Goal: Task Accomplishment & Management: Use online tool/utility

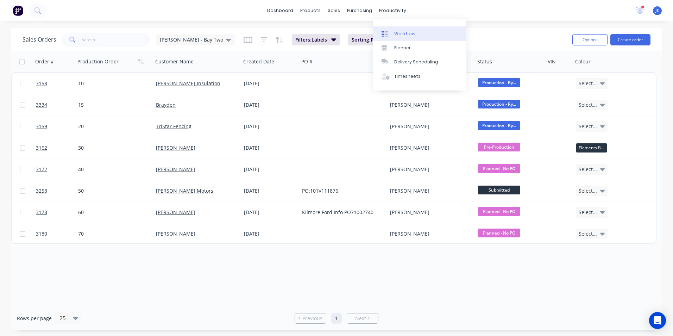
click at [399, 31] on div "Workflow" at bounding box center [404, 34] width 21 height 6
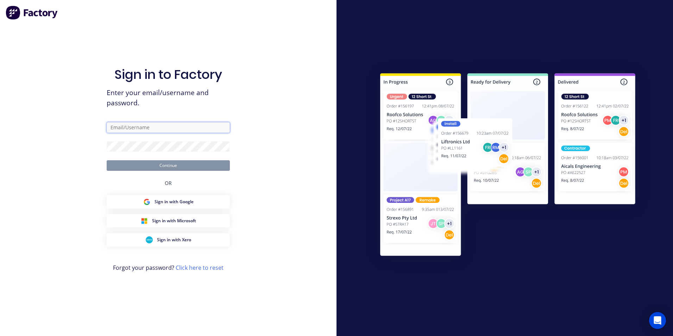
type input "[PERSON_NAME][EMAIL_ADDRESS][DOMAIN_NAME]"
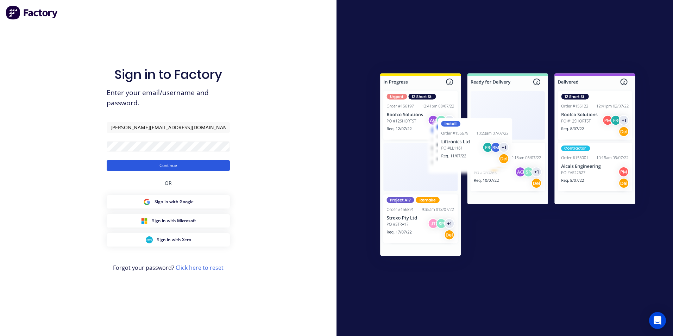
click at [182, 163] on button "Continue" at bounding box center [168, 165] width 123 height 11
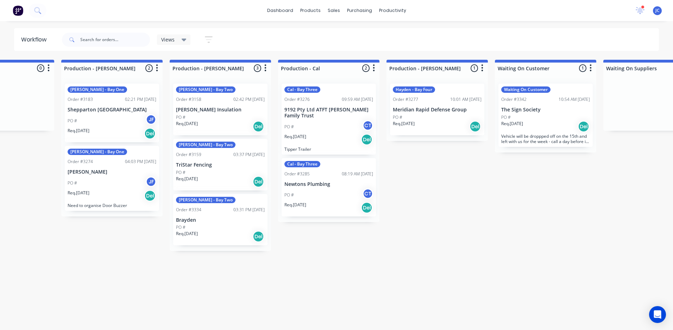
scroll to position [0, 722]
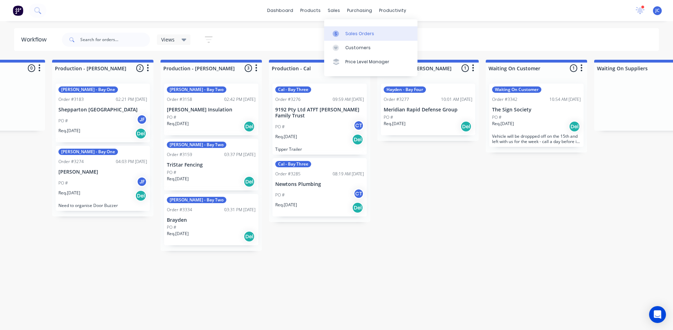
click at [342, 32] on div at bounding box center [337, 34] width 11 height 6
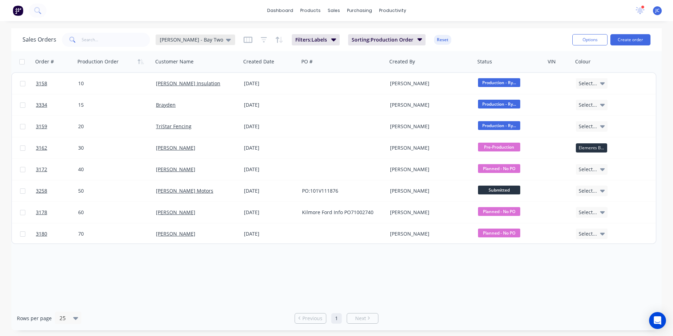
click at [191, 42] on span "[PERSON_NAME] - Bay Two" at bounding box center [191, 39] width 63 height 7
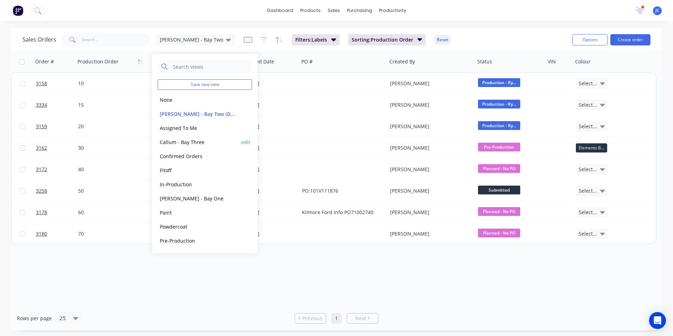
click at [187, 142] on button "Callum - Bay Three" at bounding box center [198, 142] width 80 height 8
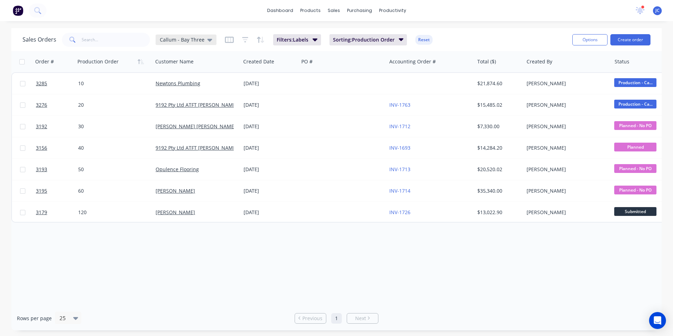
click at [196, 38] on span "Callum - Bay Three" at bounding box center [182, 39] width 45 height 7
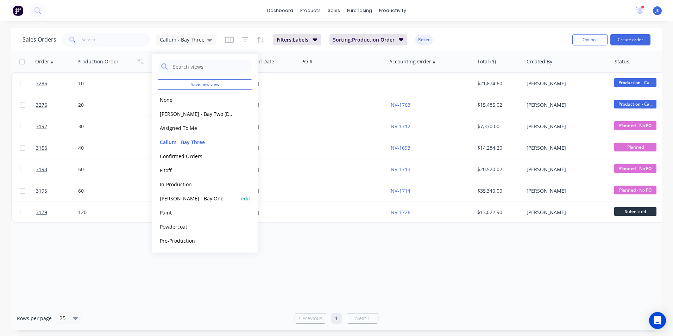
click at [190, 201] on button "[PERSON_NAME] - Bay One" at bounding box center [198, 198] width 80 height 8
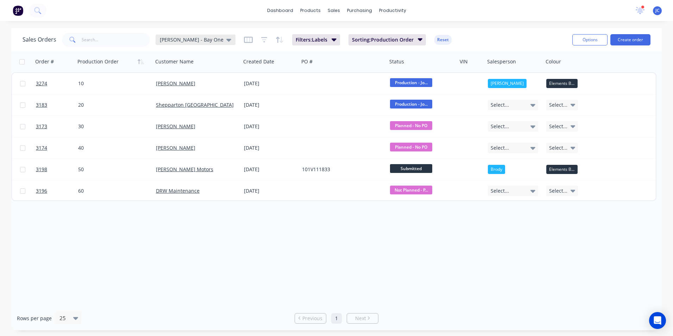
click at [226, 41] on icon at bounding box center [228, 40] width 5 height 8
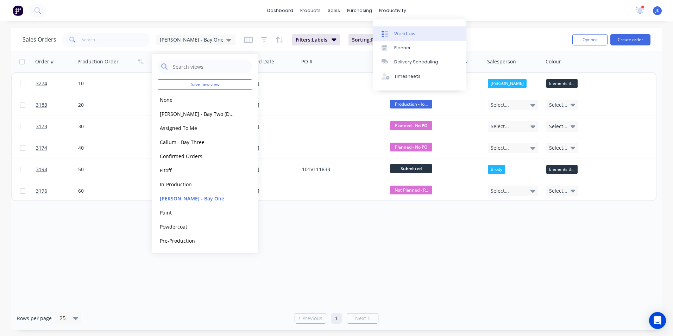
click at [395, 30] on link "Workflow" at bounding box center [419, 33] width 93 height 14
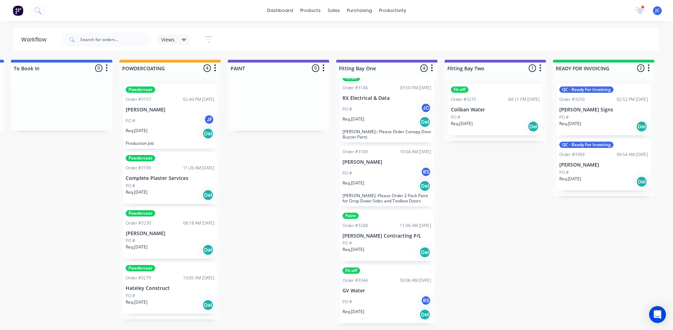
scroll to position [0, 1521]
